Goal: Find specific page/section: Find specific page/section

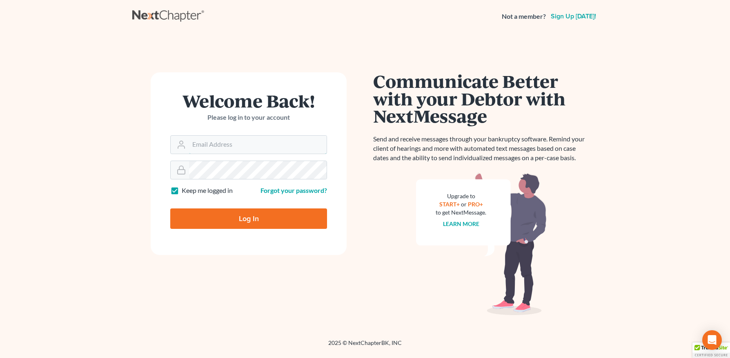
type input "anna@doyellaw.com"
click at [258, 222] on input "Log In" at bounding box center [248, 218] width 157 height 20
type input "Thinking..."
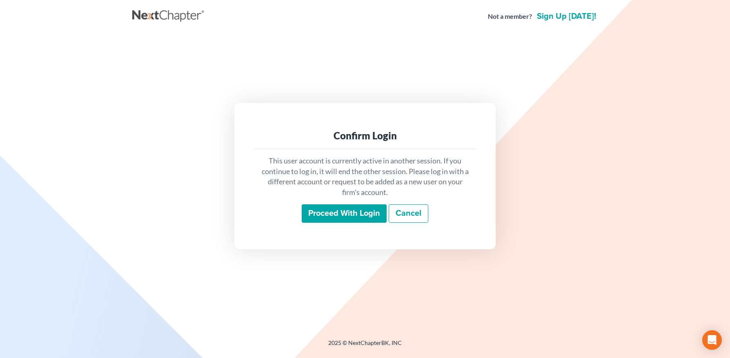
drag, startPoint x: 336, startPoint y: 218, endPoint x: 273, endPoint y: 172, distance: 78.0
click at [336, 218] on input "Proceed with login" at bounding box center [344, 213] width 85 height 19
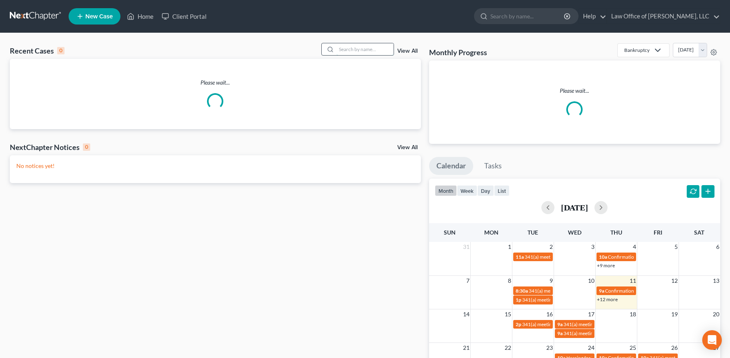
click at [359, 51] on input "search" at bounding box center [365, 49] width 57 height 12
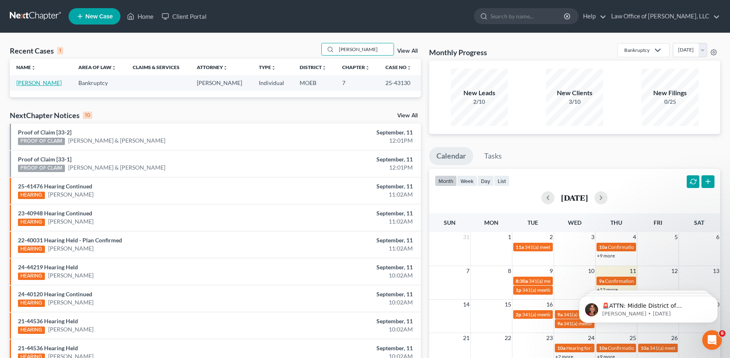
type input "schum"
click at [36, 82] on link "Schumacher, Staci" at bounding box center [38, 82] width 45 height 7
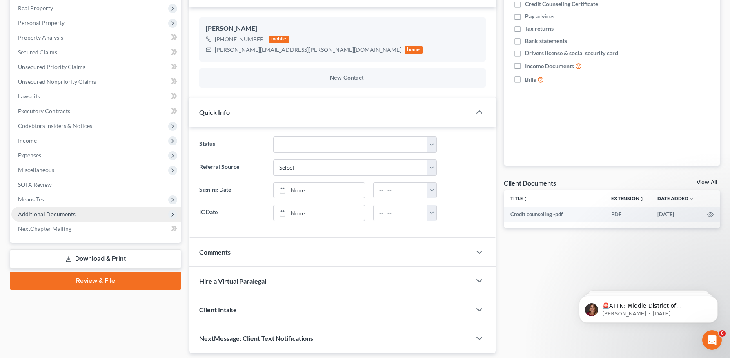
scroll to position [154, 0]
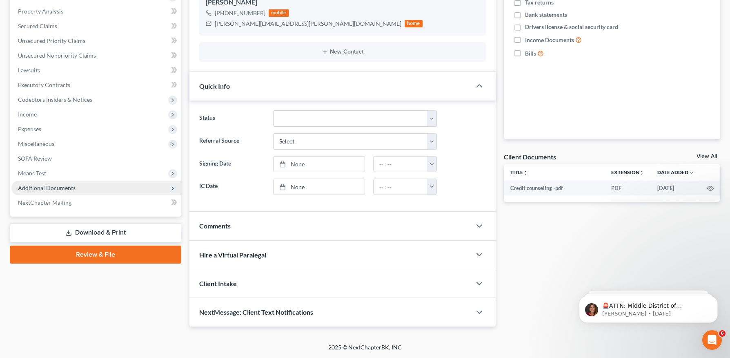
click at [60, 181] on span "Additional Documents" at bounding box center [96, 188] width 170 height 15
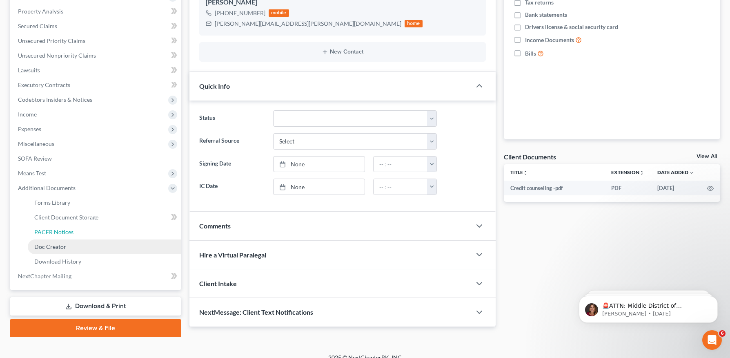
drag, startPoint x: 74, startPoint y: 234, endPoint x: 179, endPoint y: 239, distance: 105.5
click at [74, 233] on link "PACER Notices" at bounding box center [105, 232] width 154 height 15
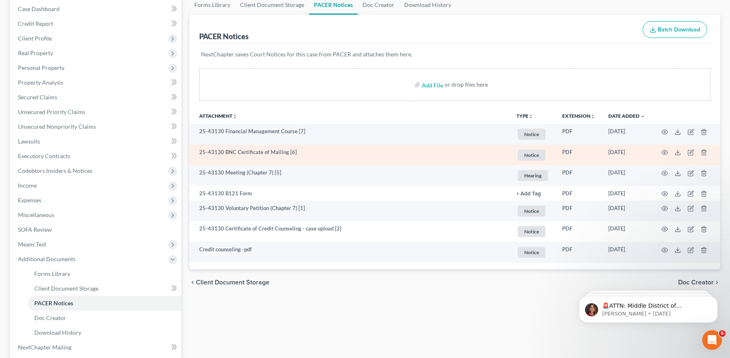
scroll to position [92, 0]
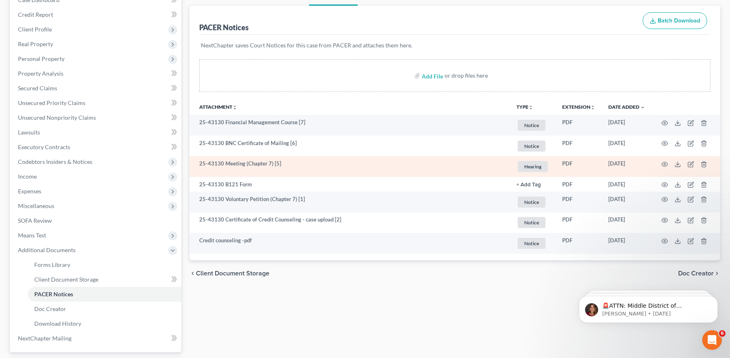
click at [657, 164] on td at bounding box center [686, 166] width 69 height 21
click at [665, 163] on circle "button" at bounding box center [665, 164] width 2 height 2
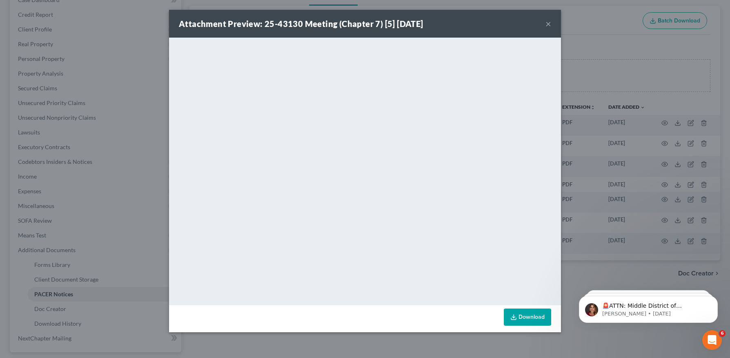
click at [547, 25] on button "×" at bounding box center [549, 24] width 6 height 10
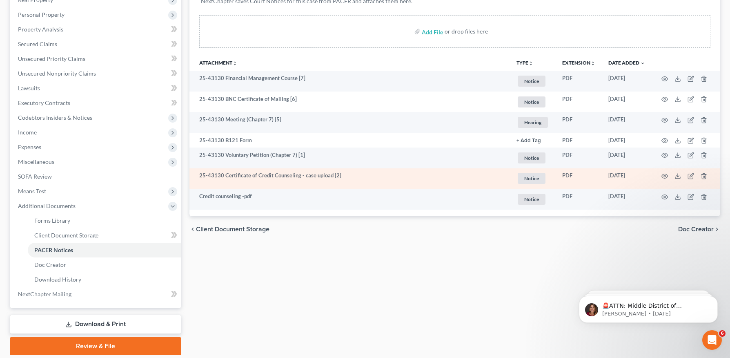
scroll to position [165, 0]
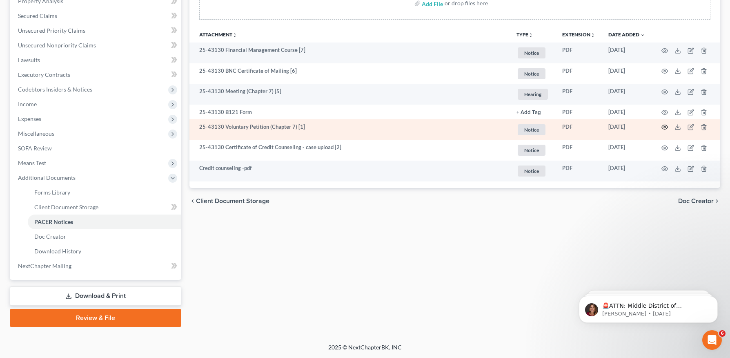
click at [665, 126] on icon "button" at bounding box center [665, 127] width 7 height 7
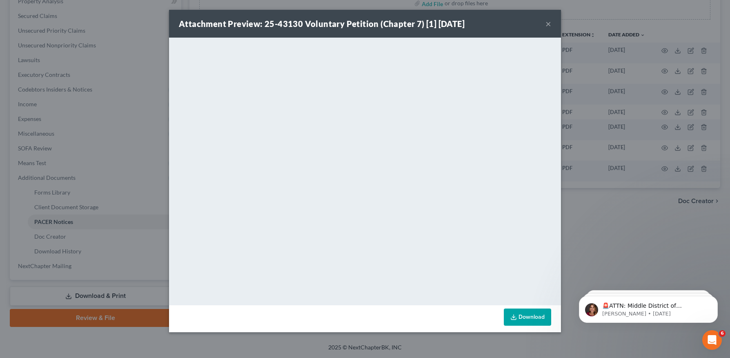
click at [548, 24] on button "×" at bounding box center [549, 24] width 6 height 10
